Goal: Navigation & Orientation: Understand site structure

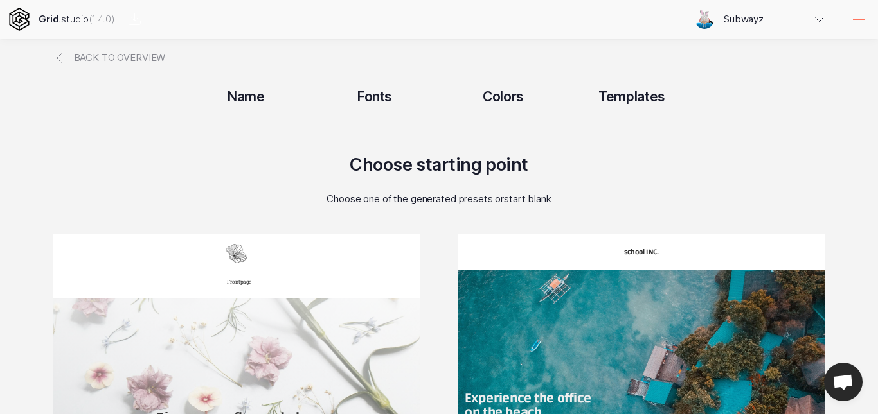
scroll to position [1015, 0]
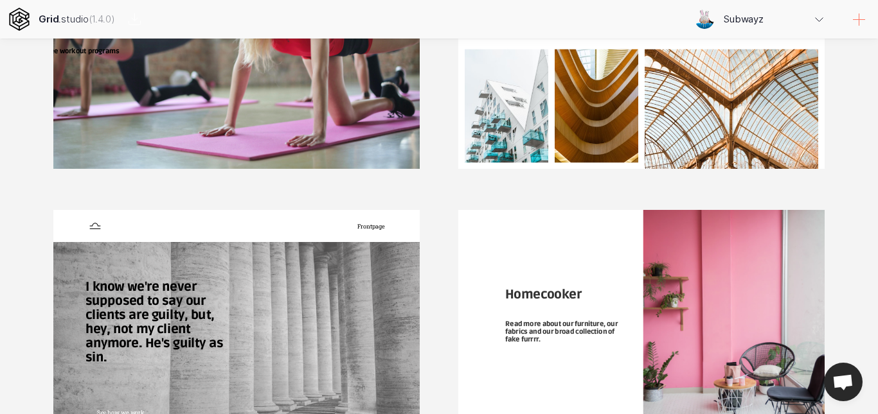
drag, startPoint x: 877, startPoint y: 265, endPoint x: 877, endPoint y: 309, distance: 44.3
drag, startPoint x: 876, startPoint y: 303, endPoint x: 877, endPoint y: 139, distance: 164.5
drag, startPoint x: 877, startPoint y: 139, endPoint x: 877, endPoint y: 120, distance: 19.3
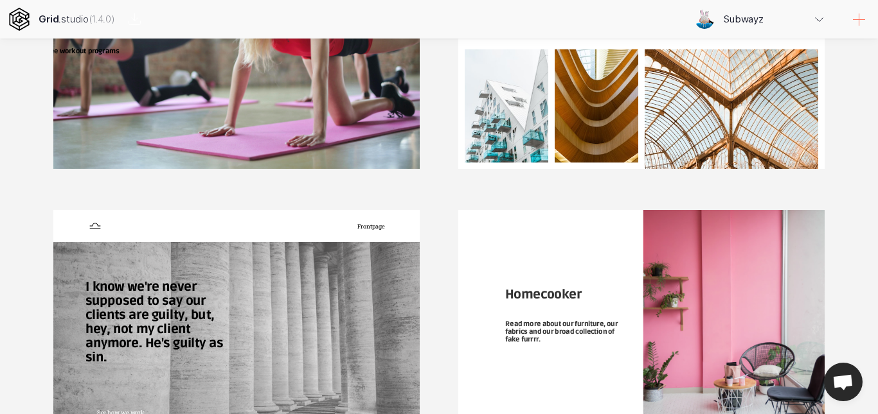
drag, startPoint x: 873, startPoint y: 340, endPoint x: 874, endPoint y: 323, distance: 16.8
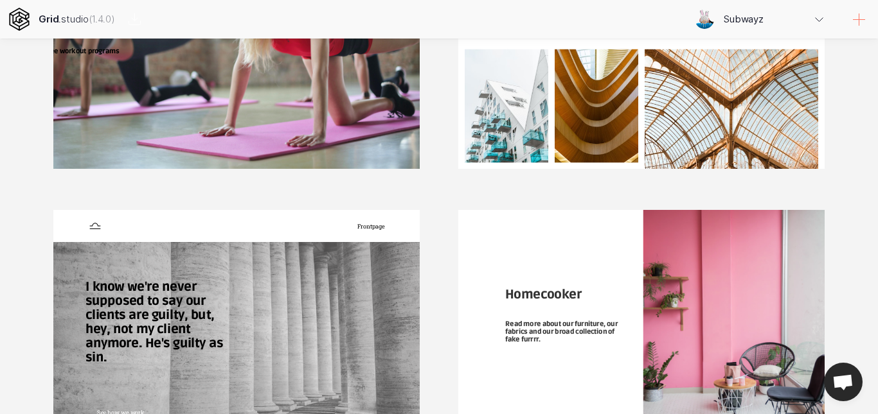
click at [792, 195] on div "Frontpage Discover our flowers below Blossem White Lorem Ipsum is simply dummy …" at bounding box center [438, 25] width 771 height 1651
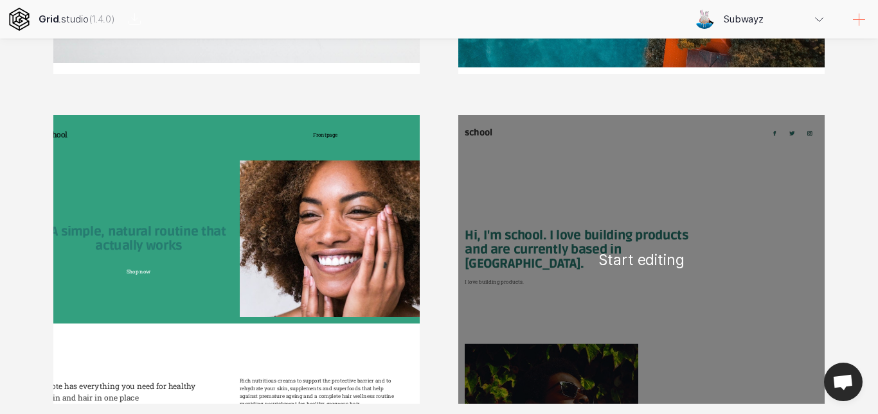
scroll to position [475, 0]
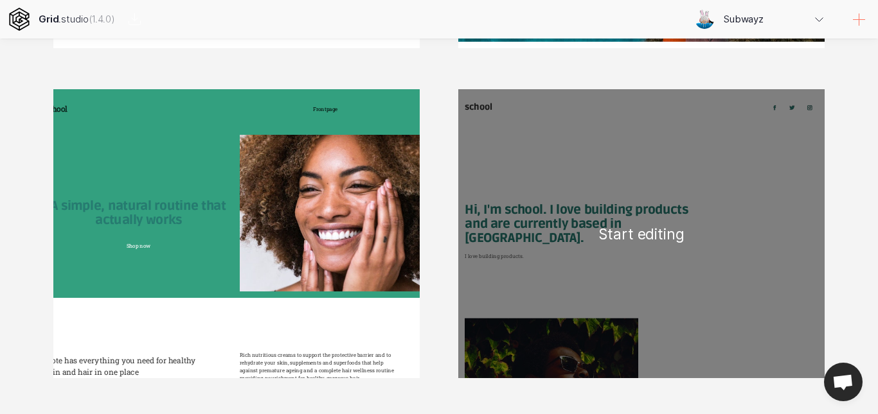
click at [770, 211] on div "school Hi, I'm school. I love building products and are currently based in [GEO…" at bounding box center [641, 233] width 366 height 289
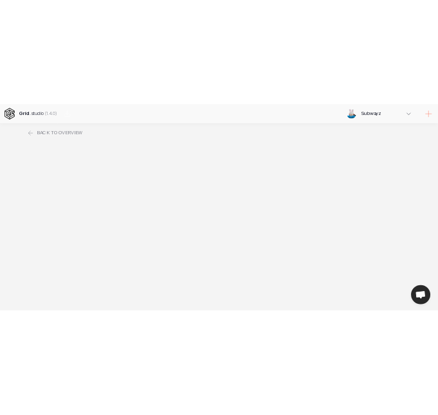
scroll to position [0, 0]
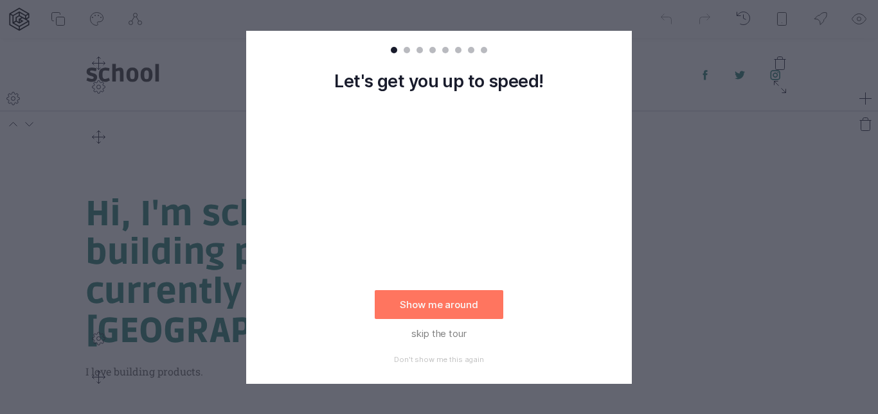
click at [714, 126] on rect at bounding box center [439, 207] width 878 height 414
drag, startPoint x: 423, startPoint y: 337, endPoint x: 468, endPoint y: 267, distance: 83.4
click at [424, 337] on button "skip the tour" at bounding box center [439, 333] width 129 height 29
